Goal: Find specific page/section: Find specific page/section

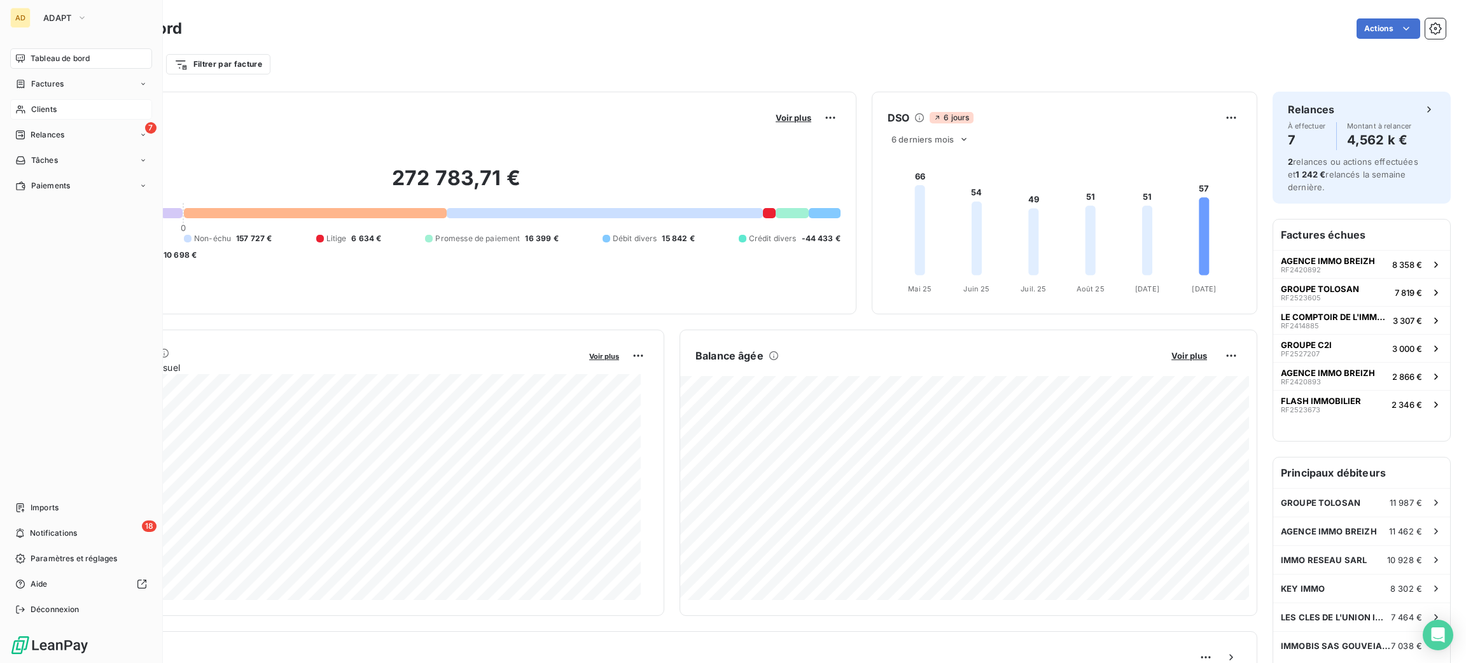
click at [26, 109] on div "Clients" at bounding box center [81, 109] width 142 height 20
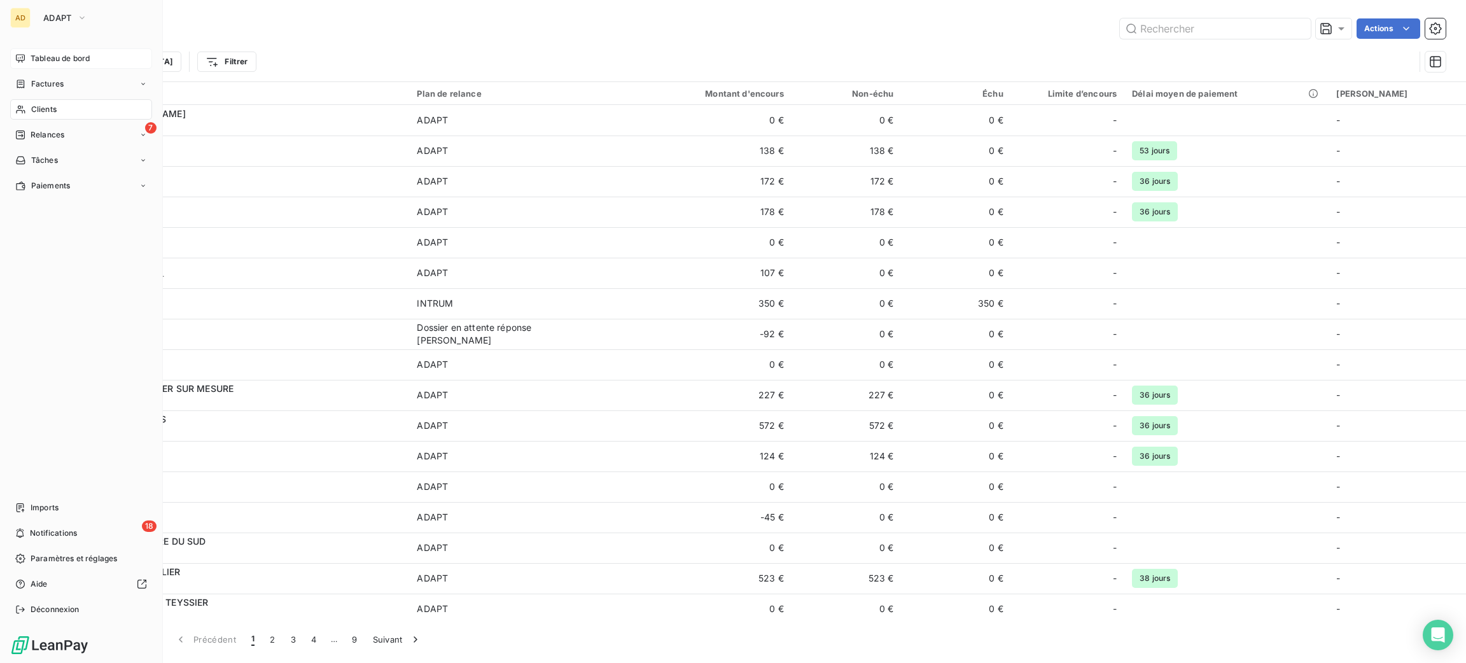
click at [40, 56] on span "Tableau de bord" at bounding box center [60, 58] width 59 height 11
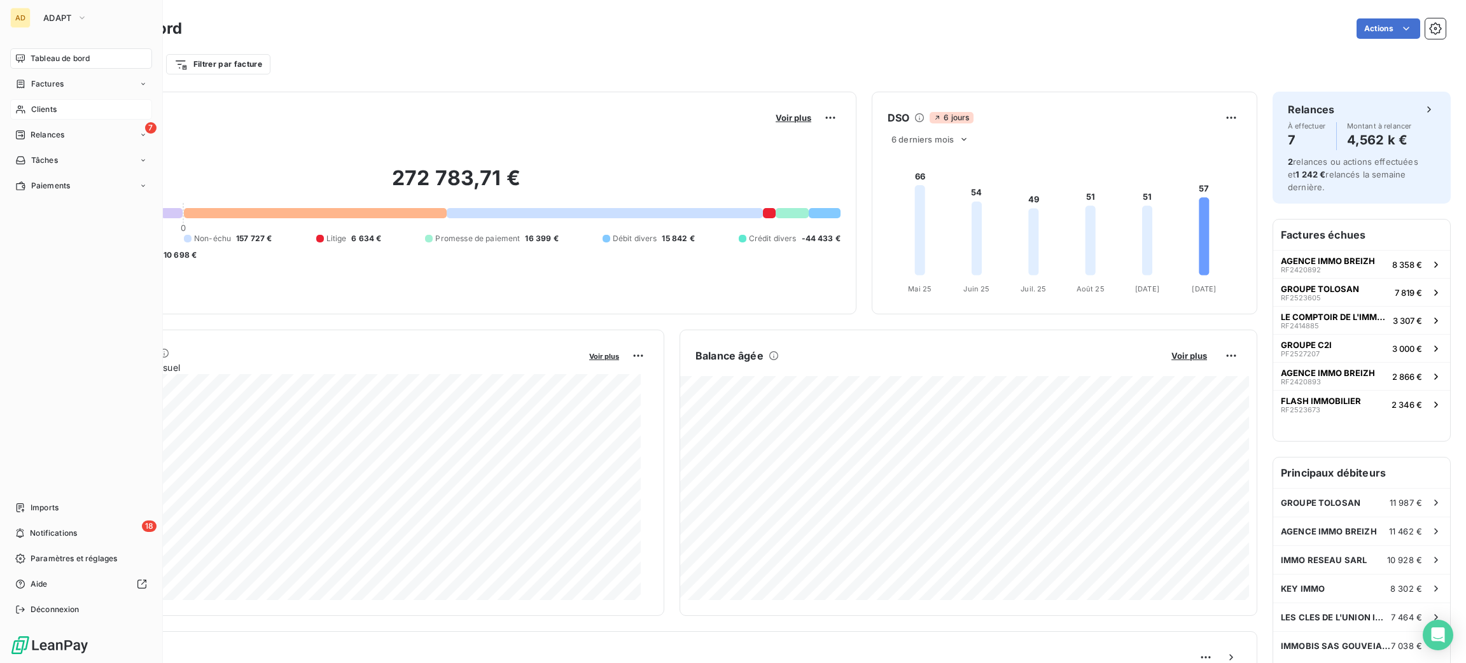
click at [33, 113] on span "Clients" at bounding box center [43, 109] width 25 height 11
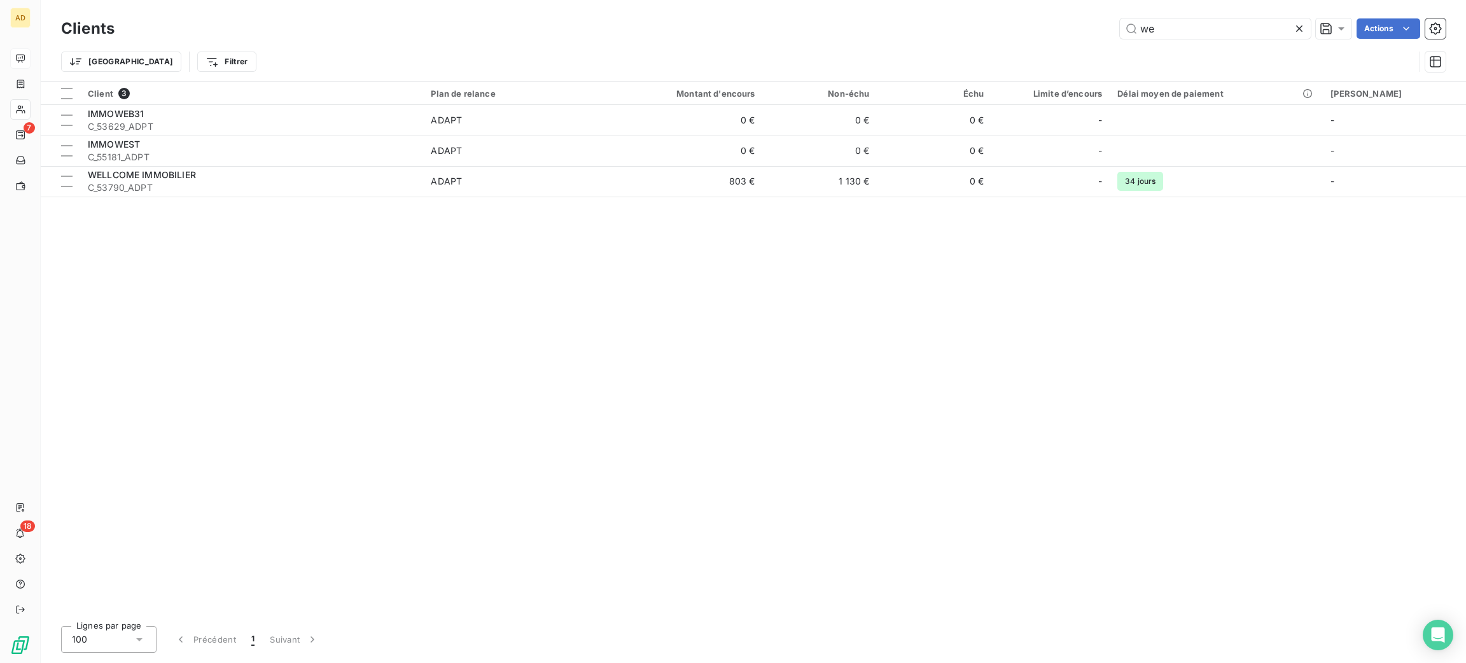
type input "we"
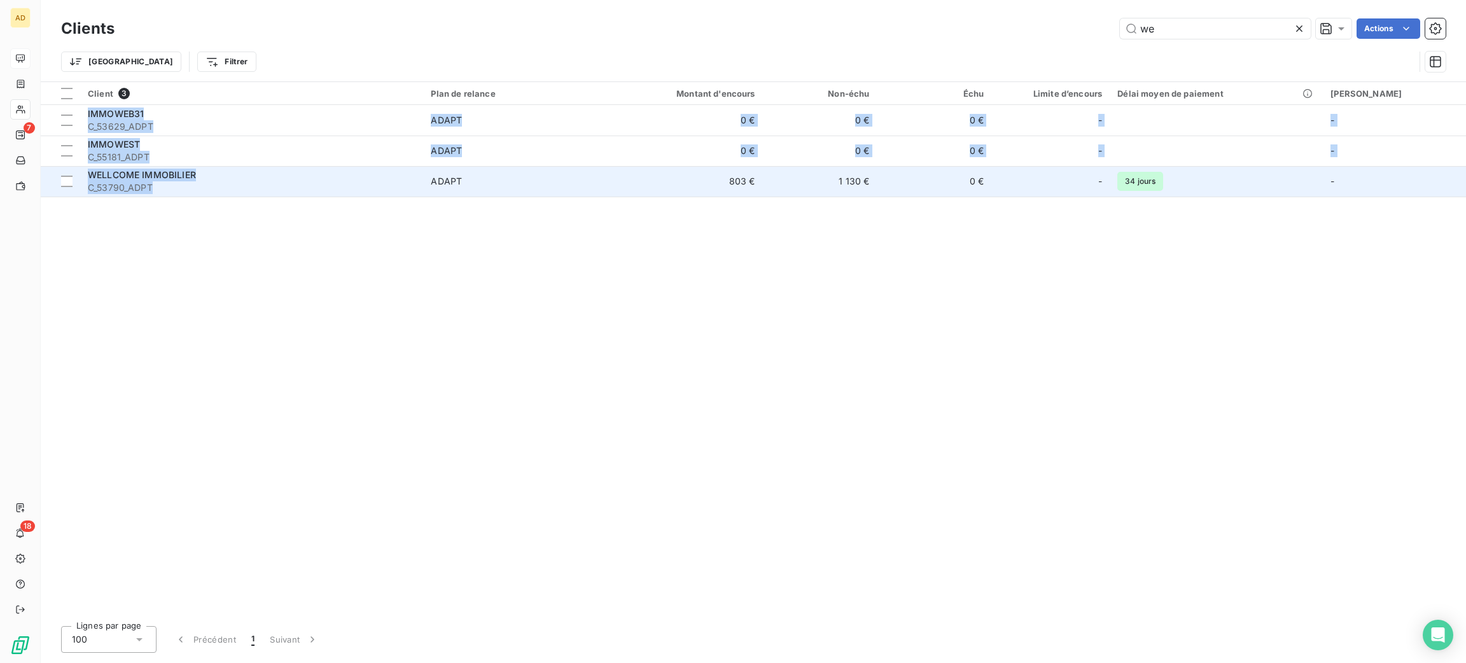
click at [373, 191] on span "C_53790_ADPT" at bounding box center [252, 187] width 328 height 13
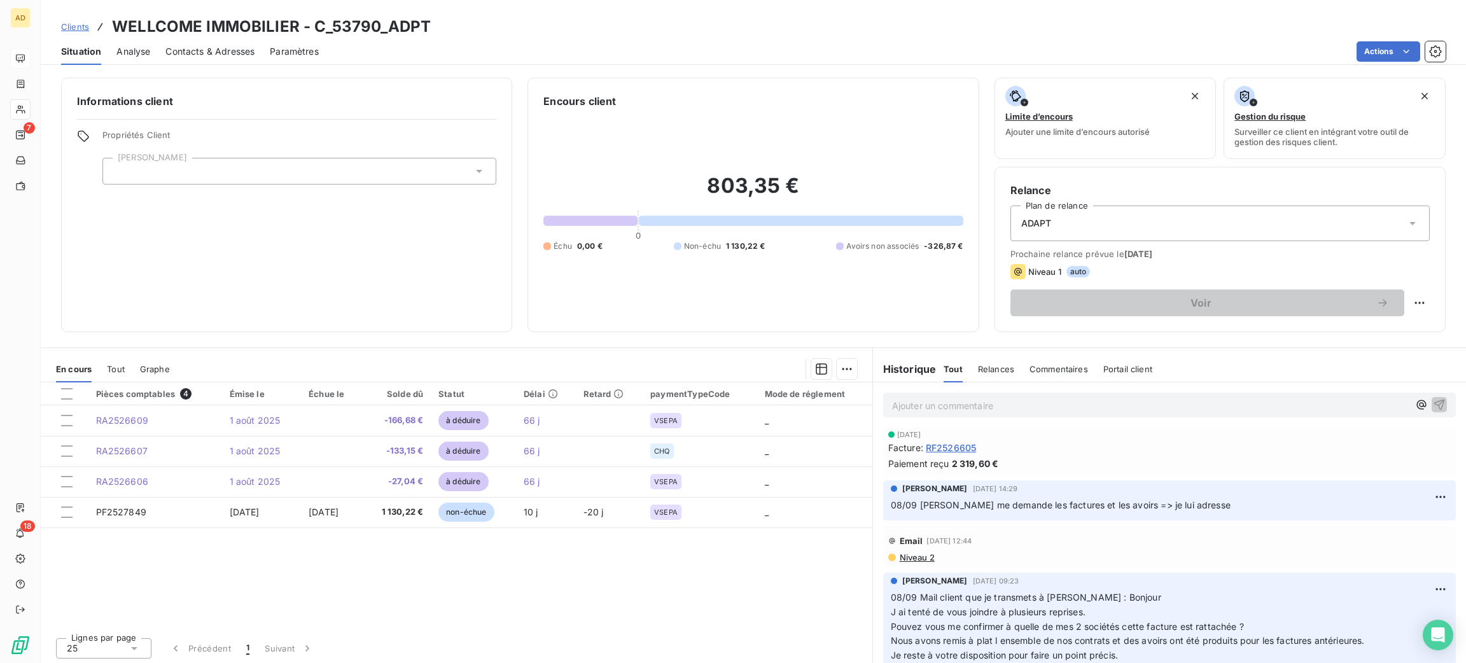
scroll to position [191, 0]
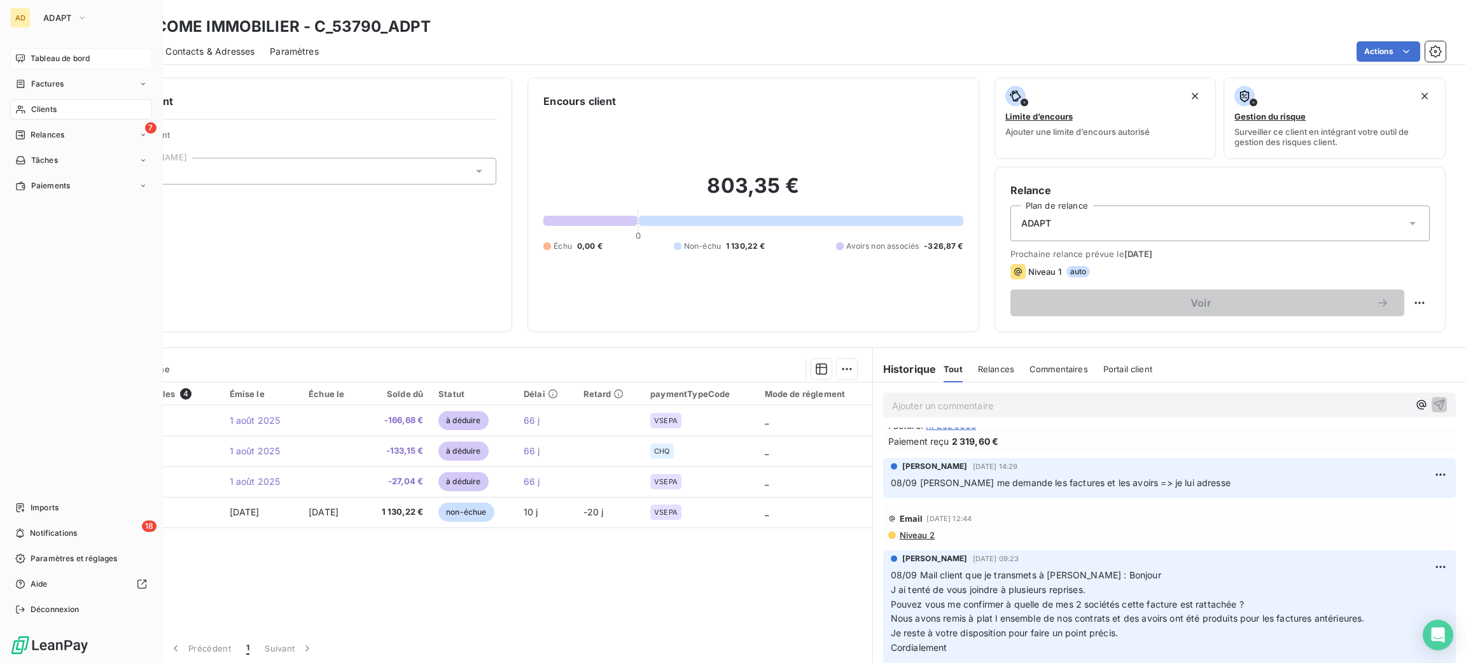
click at [33, 112] on span "Clients" at bounding box center [43, 109] width 25 height 11
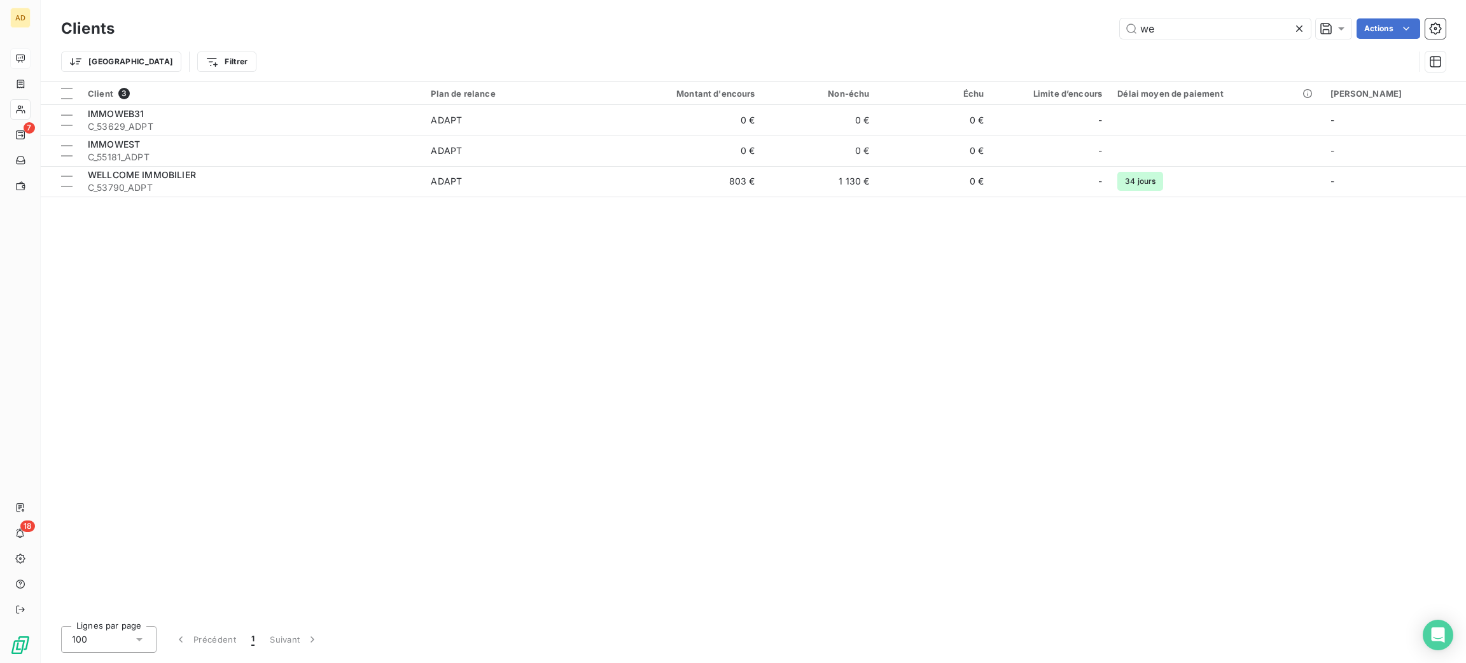
drag, startPoint x: 1169, startPoint y: 31, endPoint x: 1093, endPoint y: 20, distance: 77.0
click at [1093, 20] on div "we Actions" at bounding box center [788, 28] width 1316 height 20
type input "forca"
click at [1091, 28] on div "forca Actions" at bounding box center [788, 28] width 1316 height 20
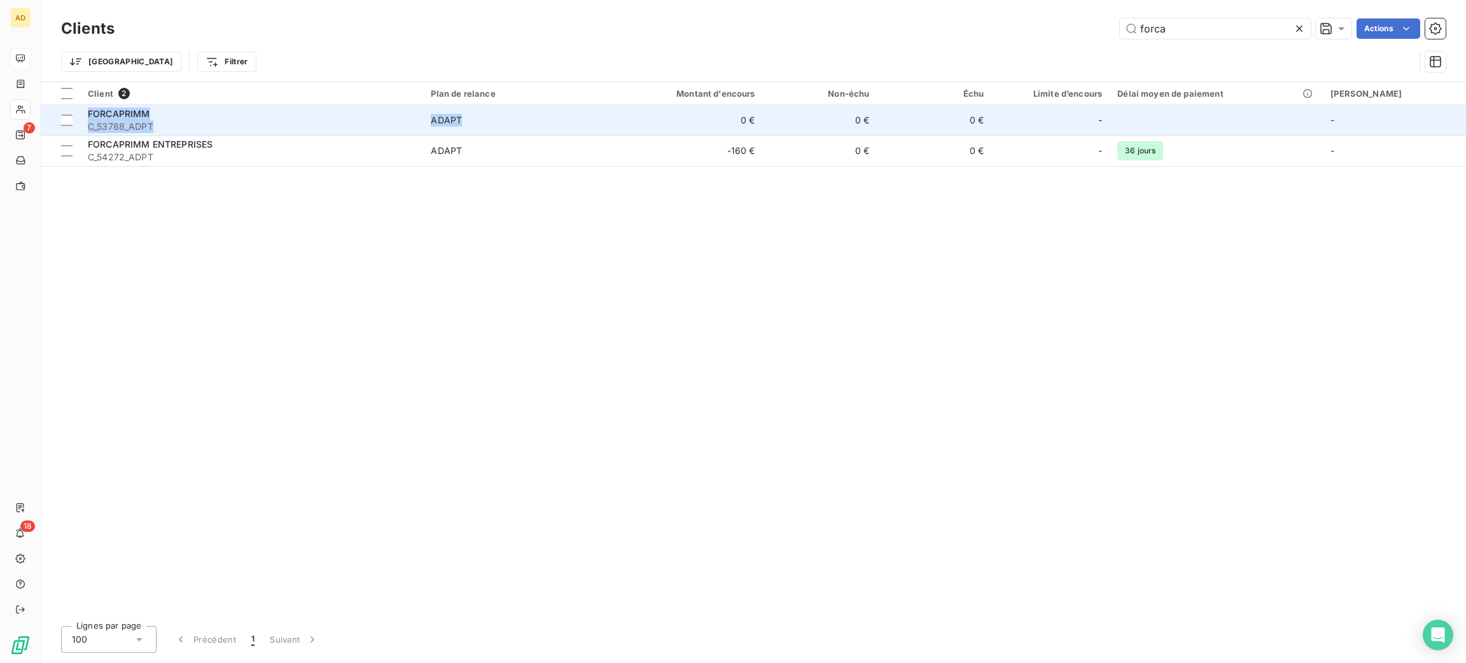
click at [462, 121] on div "ADAPT" at bounding box center [446, 120] width 31 height 13
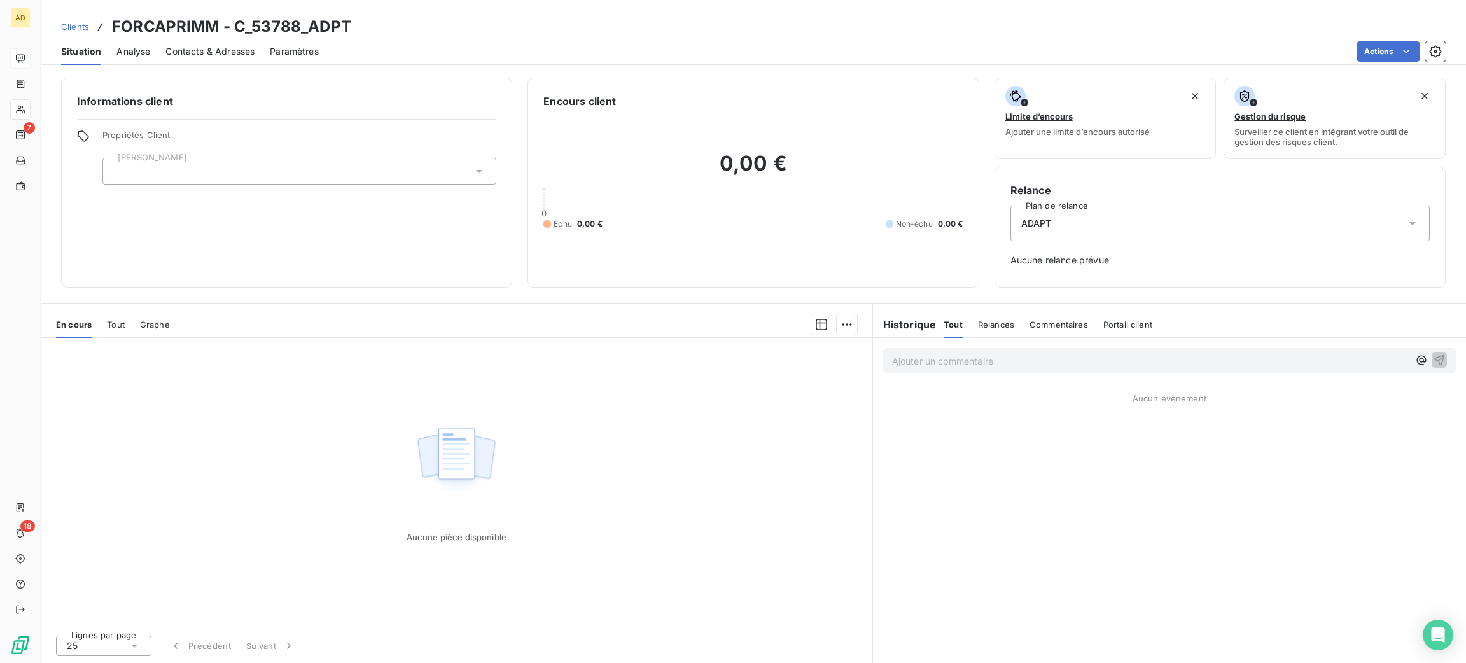
click at [757, 471] on div "Aucune pièce disponible" at bounding box center [456, 481] width 831 height 287
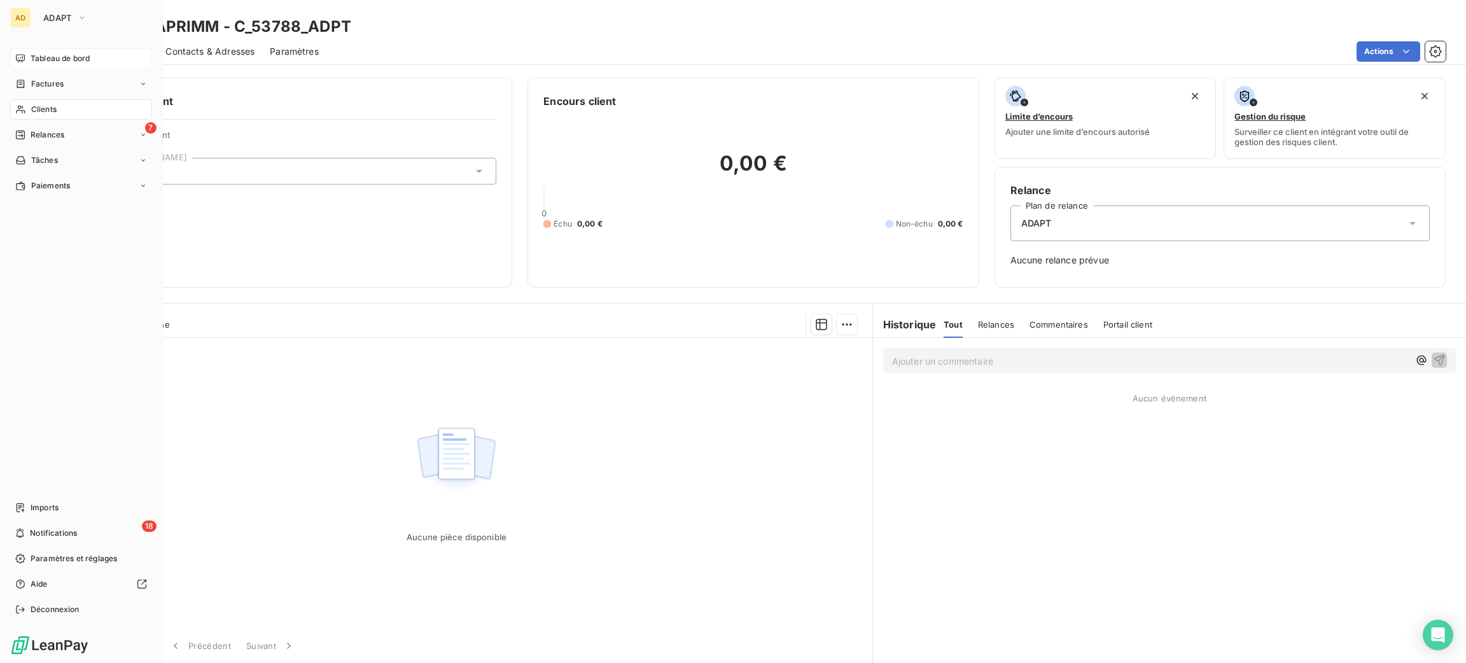
click at [35, 109] on span "Clients" at bounding box center [43, 109] width 25 height 11
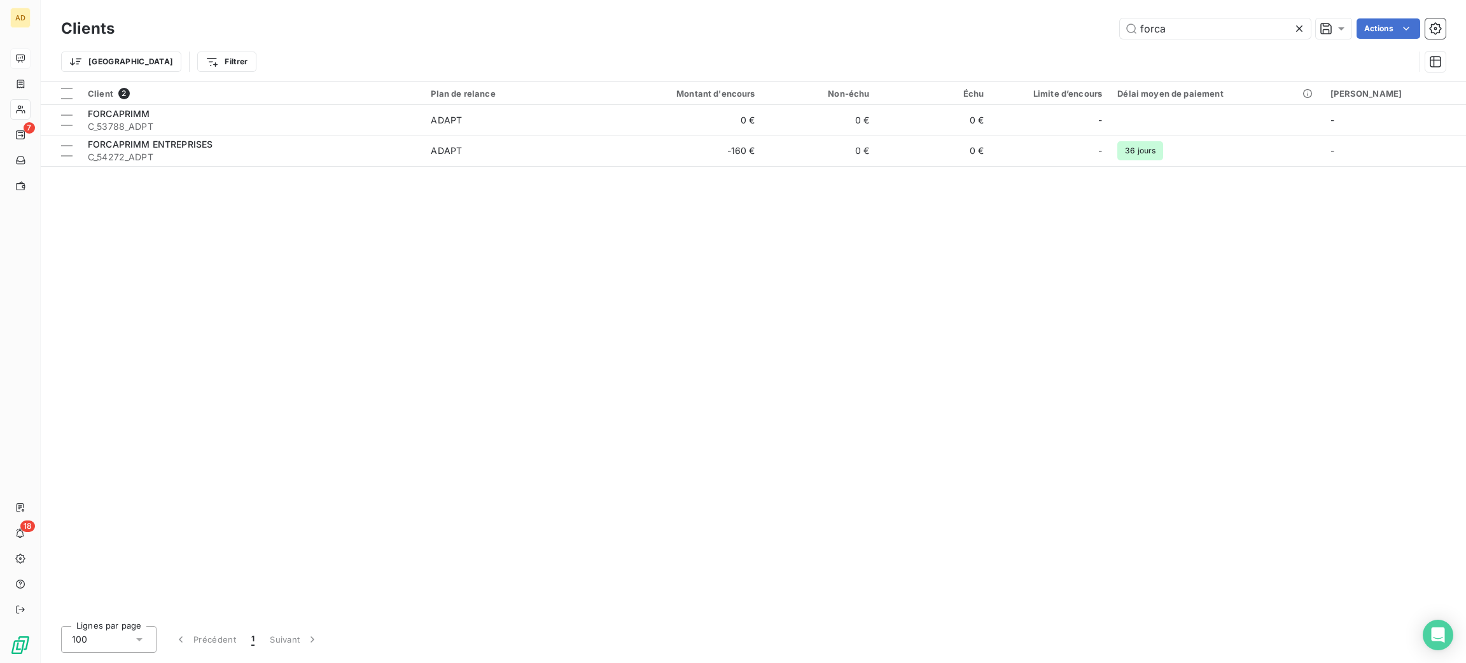
drag, startPoint x: 1192, startPoint y: 34, endPoint x: 1090, endPoint y: 36, distance: 101.8
click at [1090, 36] on div "forca Actions" at bounding box center [788, 28] width 1316 height 20
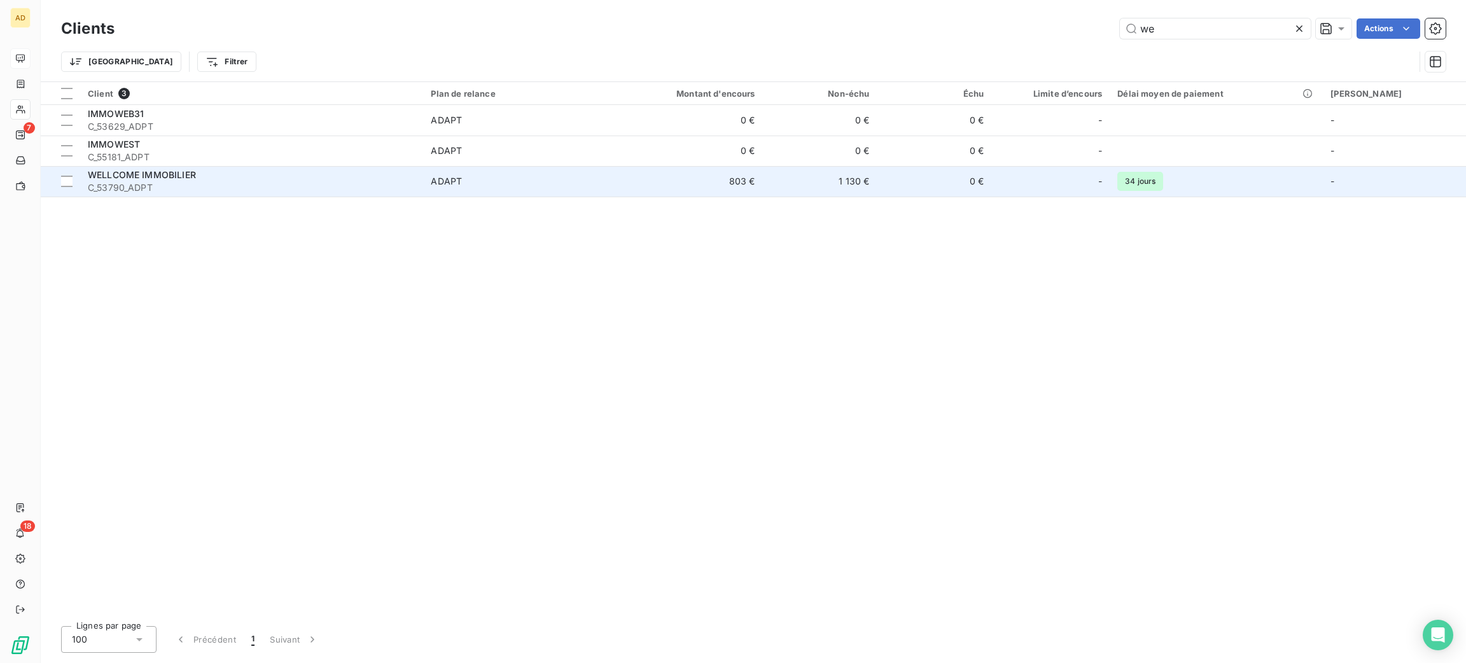
type input "we"
click at [567, 179] on span "ADAPT" at bounding box center [516, 181] width 170 height 13
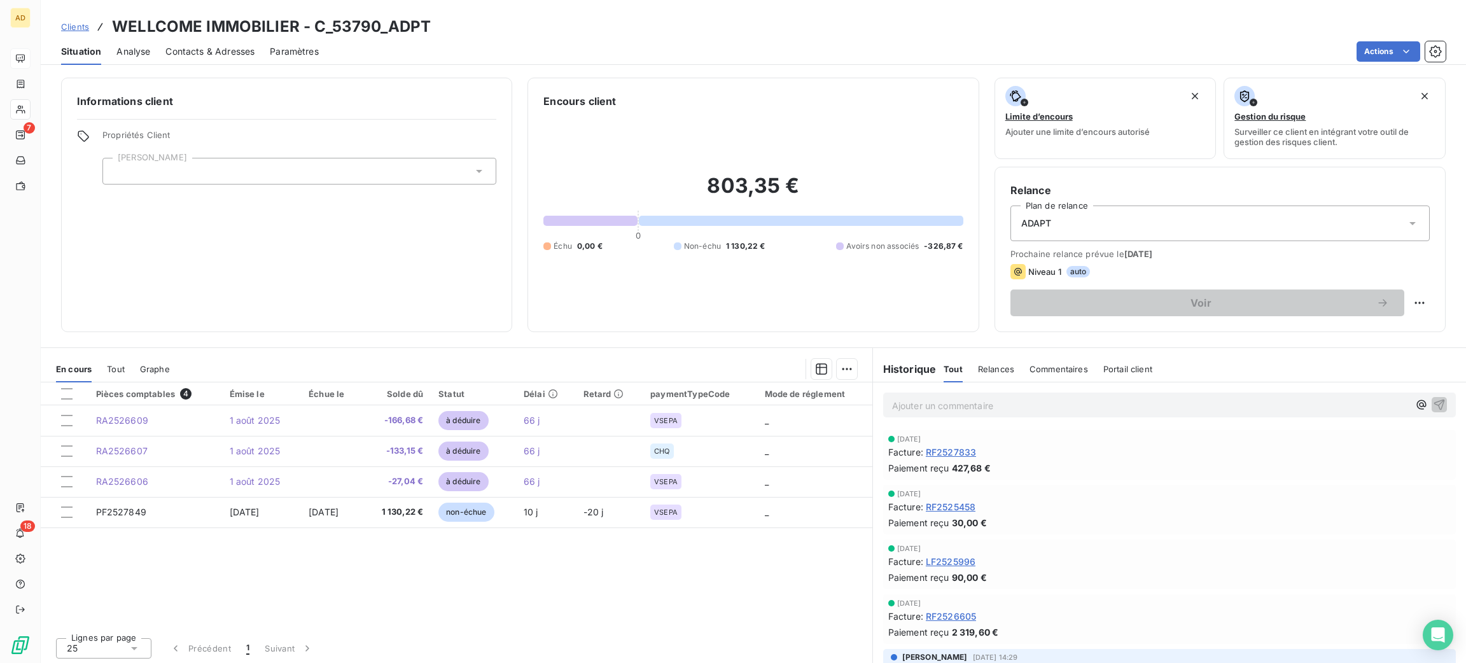
click at [753, 634] on div "Lignes par page 25 Précédent 1 Suivant" at bounding box center [456, 646] width 831 height 38
